Goal: Information Seeking & Learning: Learn about a topic

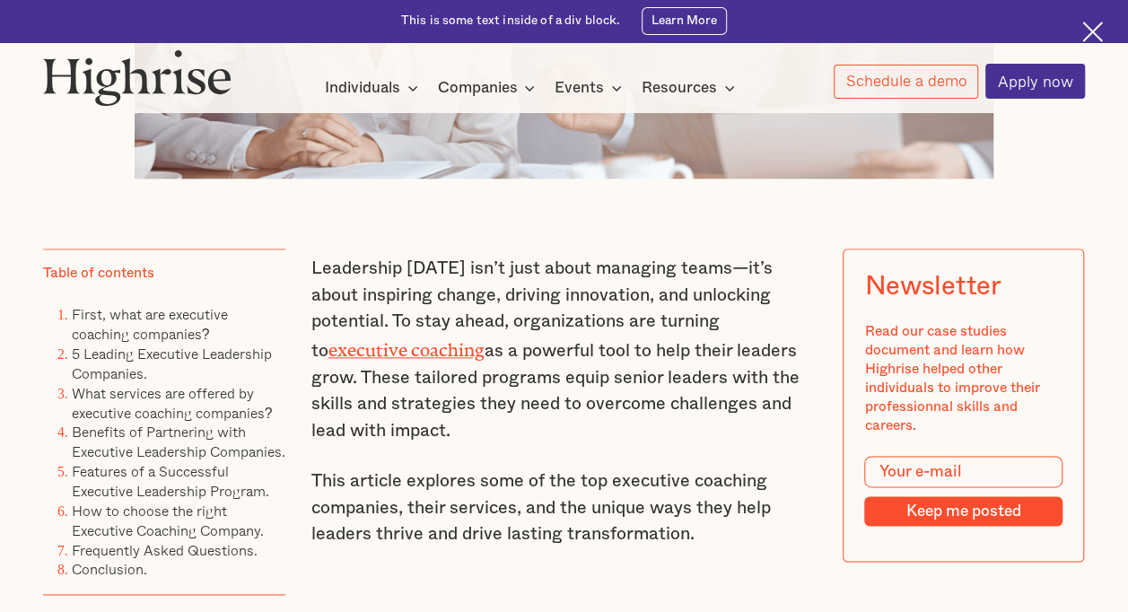
scroll to position [929, 0]
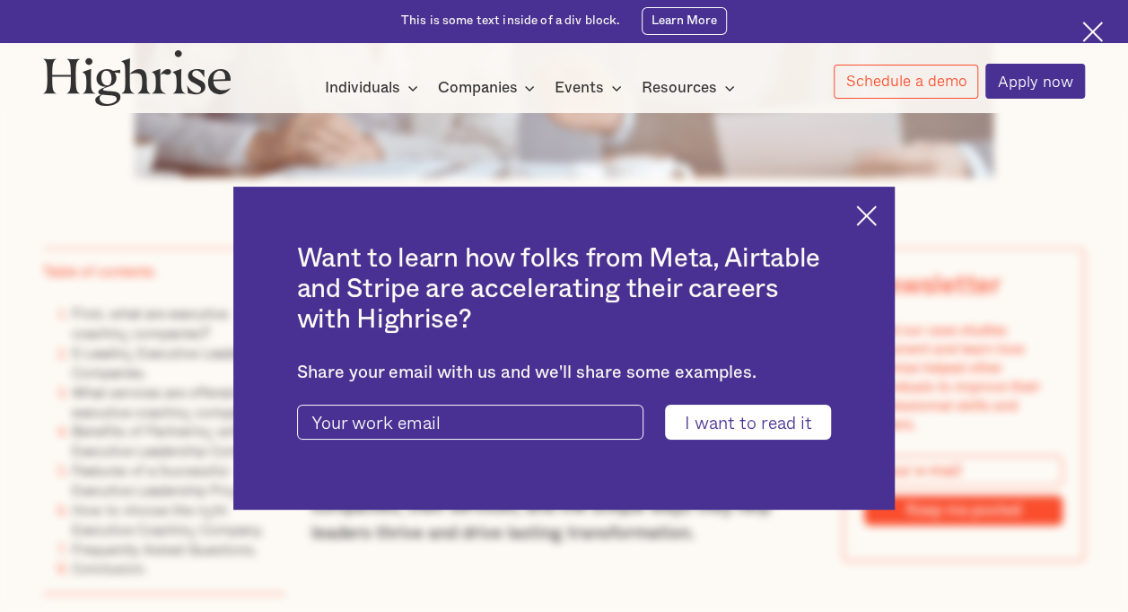
click at [876, 221] on img at bounding box center [866, 215] width 21 height 21
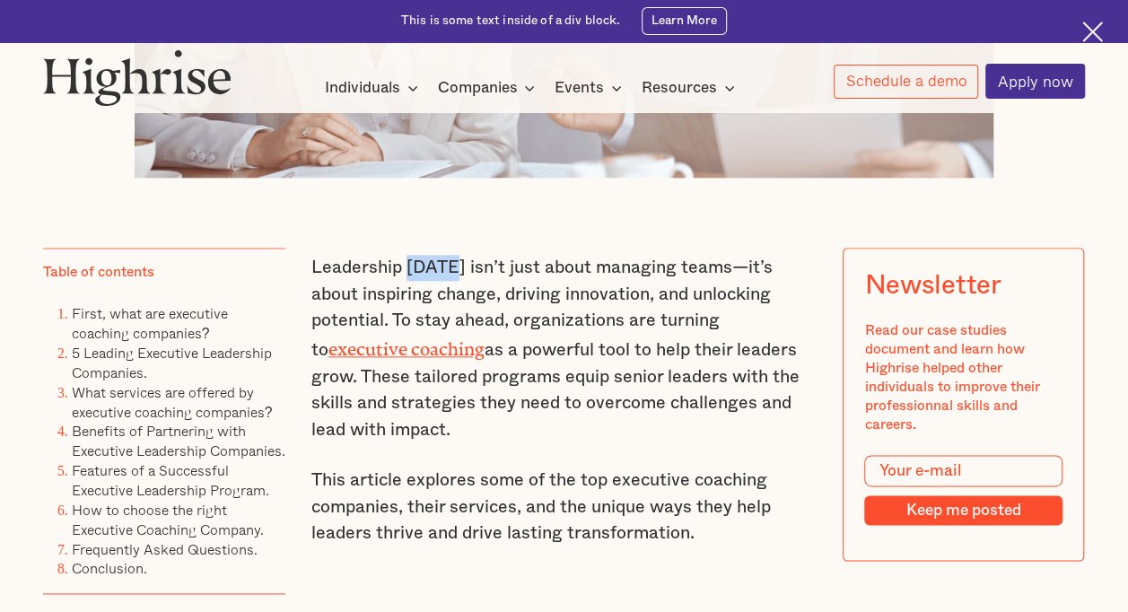
drag, startPoint x: 405, startPoint y: 275, endPoint x: 446, endPoint y: 277, distance: 41.4
click at [446, 277] on p "Leadership [DATE] isn’t just about managing teams—it’s about inspiring change, …" at bounding box center [564, 349] width 506 height 188
drag, startPoint x: 446, startPoint y: 277, endPoint x: 614, endPoint y: 283, distance: 167.9
click at [614, 283] on p "Leadership [DATE] isn’t just about managing teams—it’s about inspiring change, …" at bounding box center [564, 349] width 506 height 188
drag, startPoint x: 581, startPoint y: 283, endPoint x: 712, endPoint y: 281, distance: 131.0
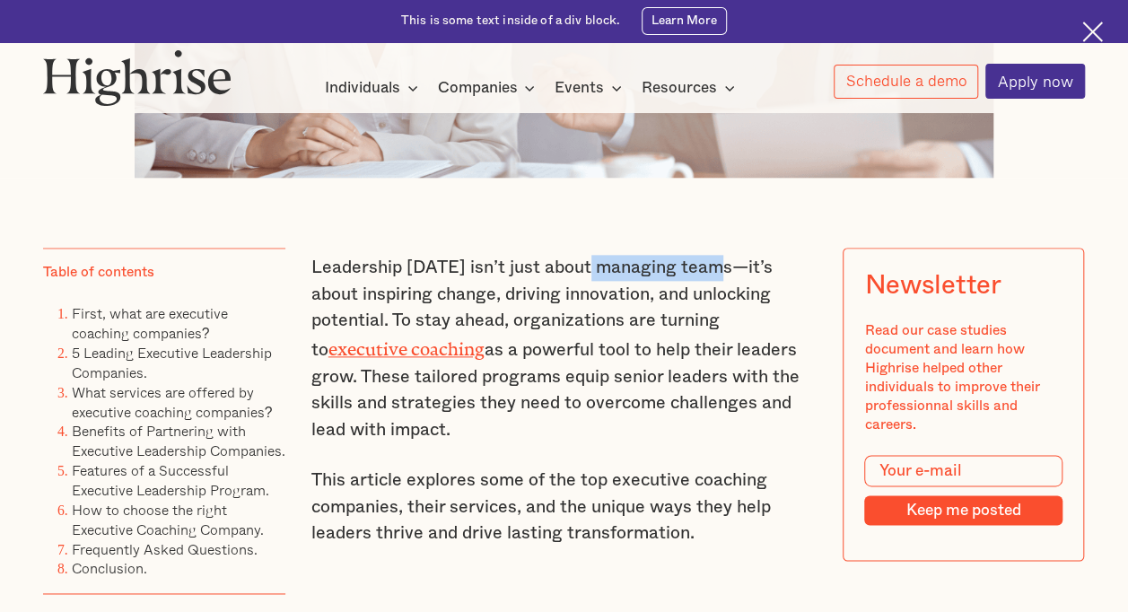
click at [712, 281] on p "Leadership [DATE] isn’t just about managing teams—it’s about inspiring change, …" at bounding box center [564, 349] width 506 height 188
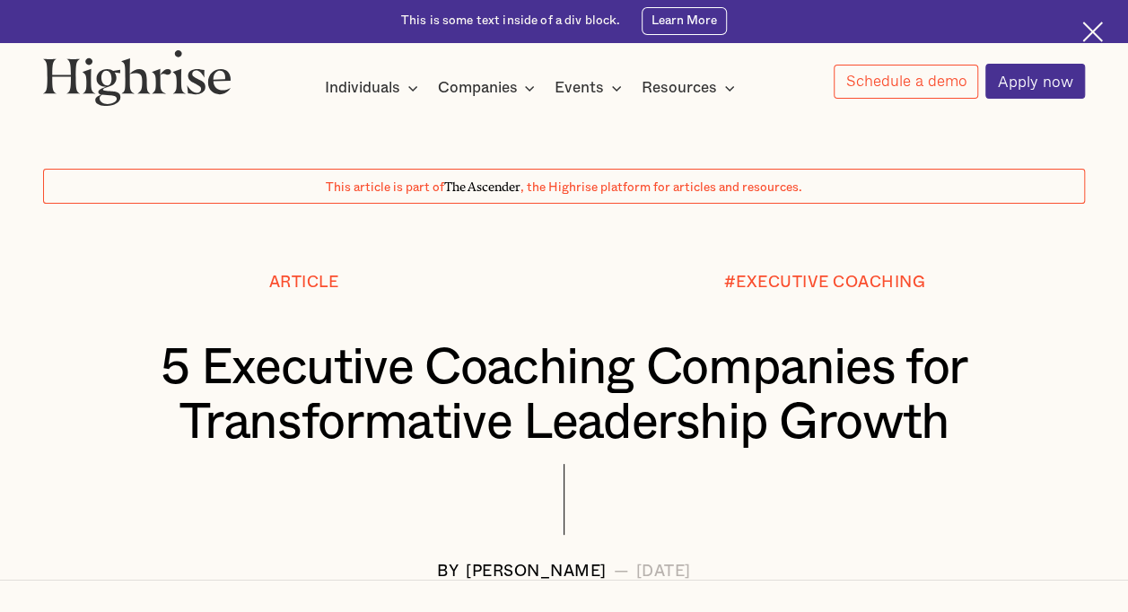
scroll to position [236, 0]
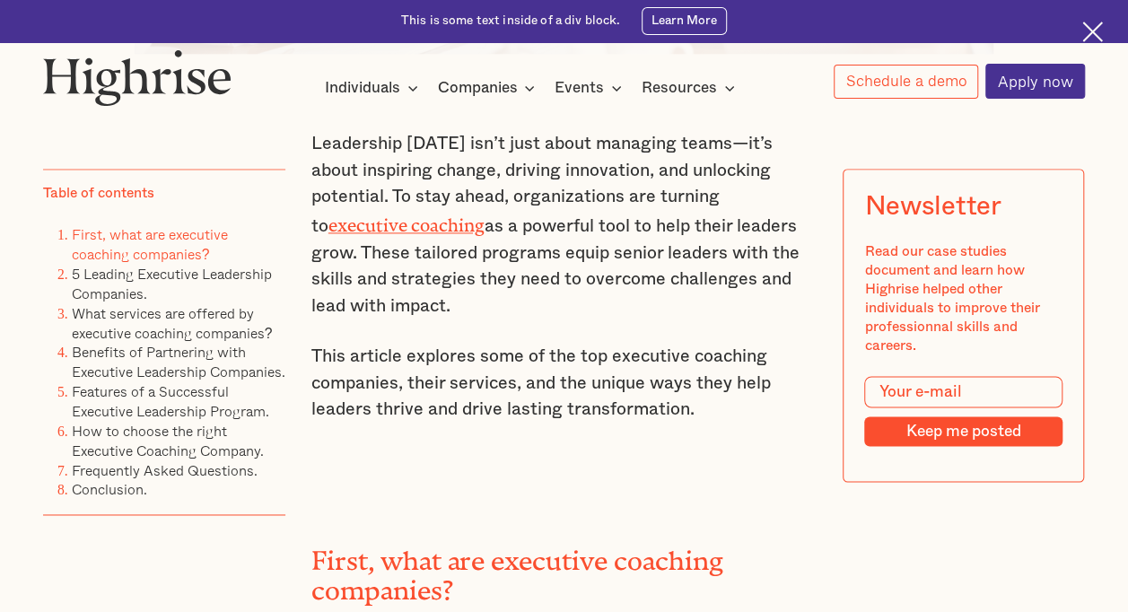
click at [538, 238] on p "Leadership [DATE] isn’t just about managing teams—it’s about inspiring change, …" at bounding box center [564, 225] width 506 height 188
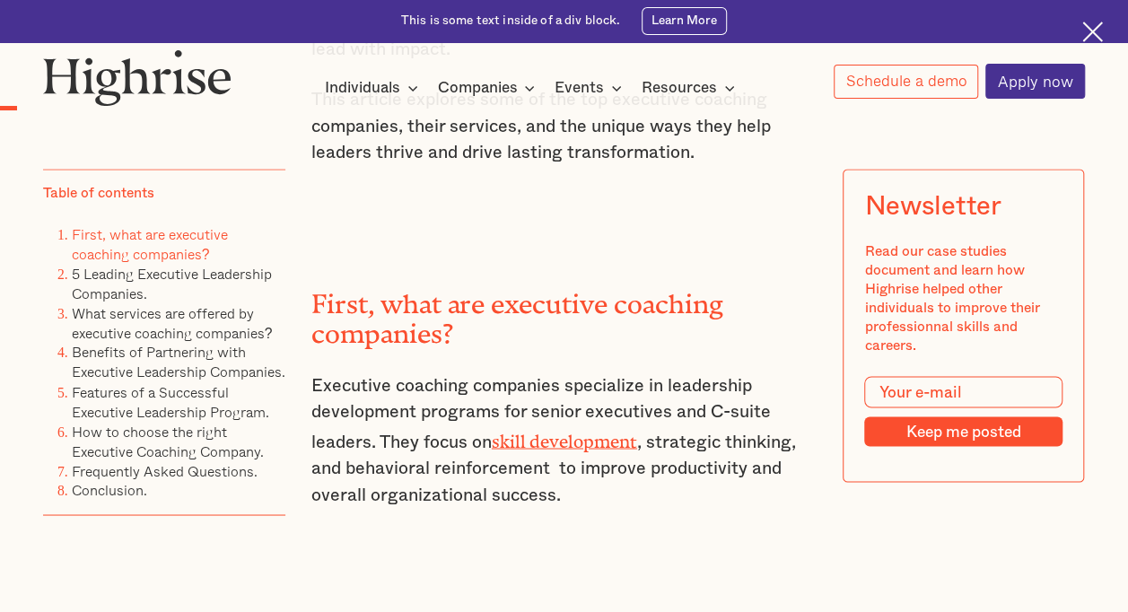
scroll to position [1311, 0]
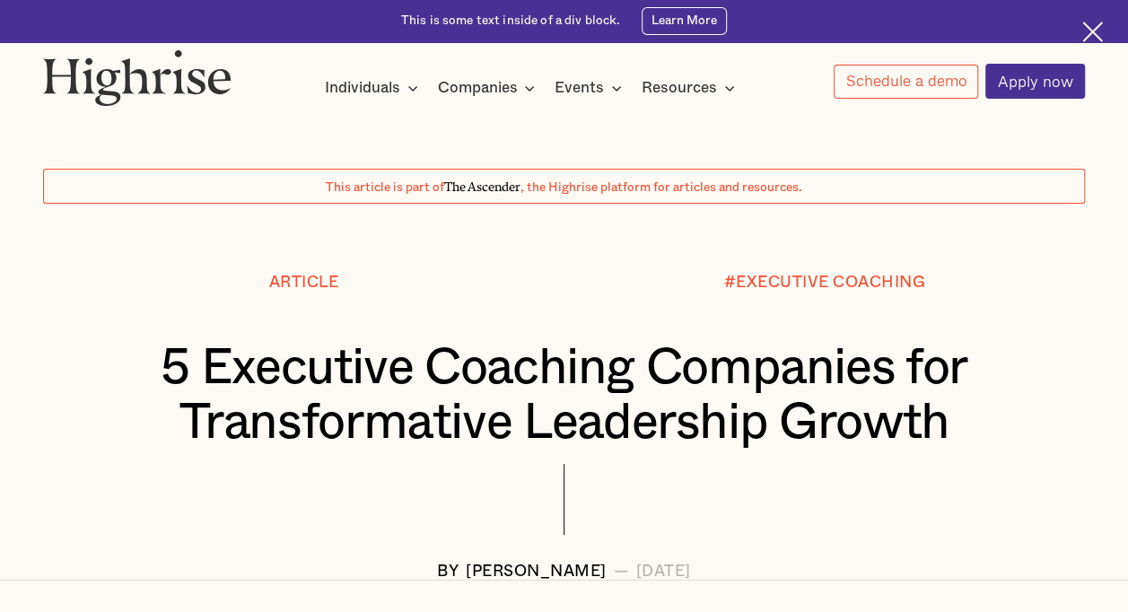
scroll to position [380, 0]
